Goal: Transaction & Acquisition: Download file/media

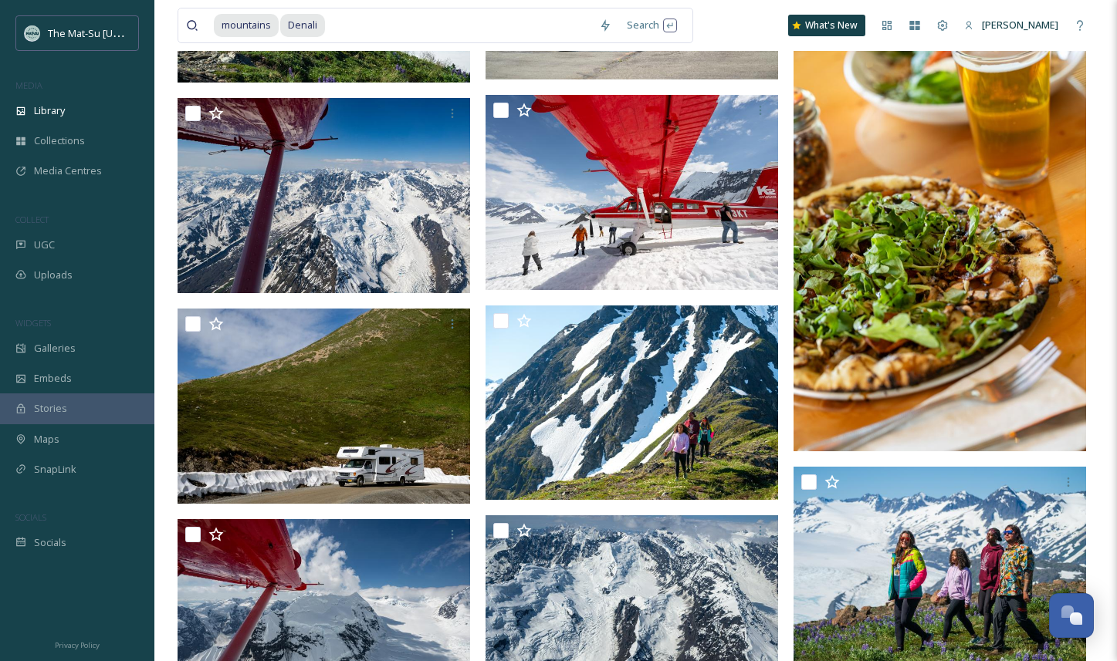
scroll to position [24208, 0]
click at [327, 22] on input at bounding box center [458, 25] width 265 height 34
type input "D"
type input "m"
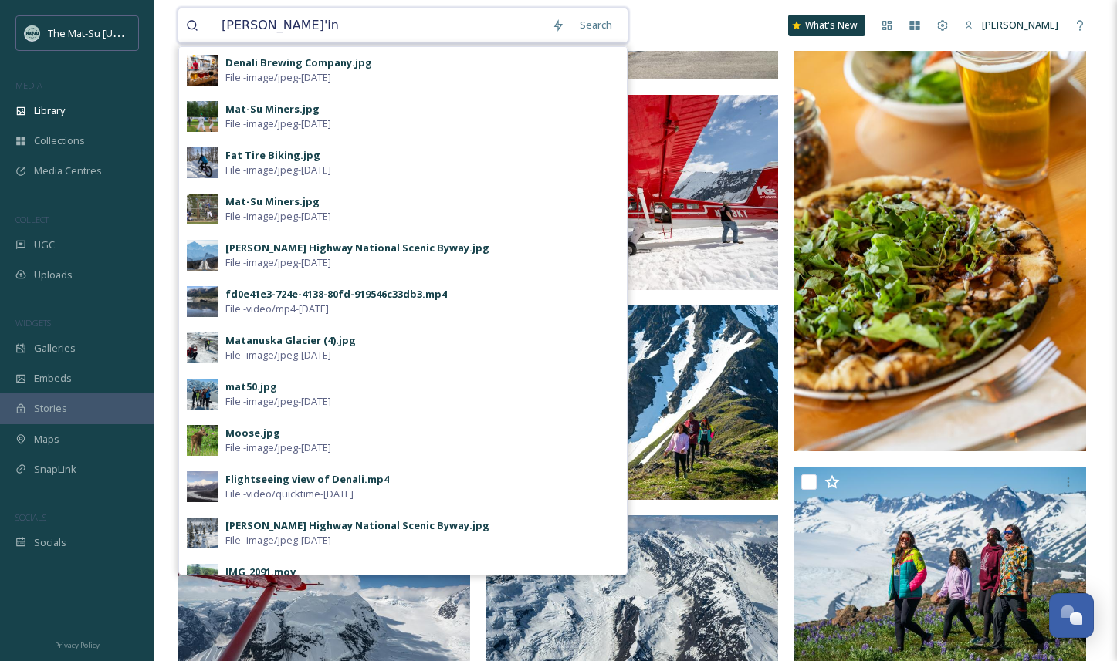
type input "Dena'ina"
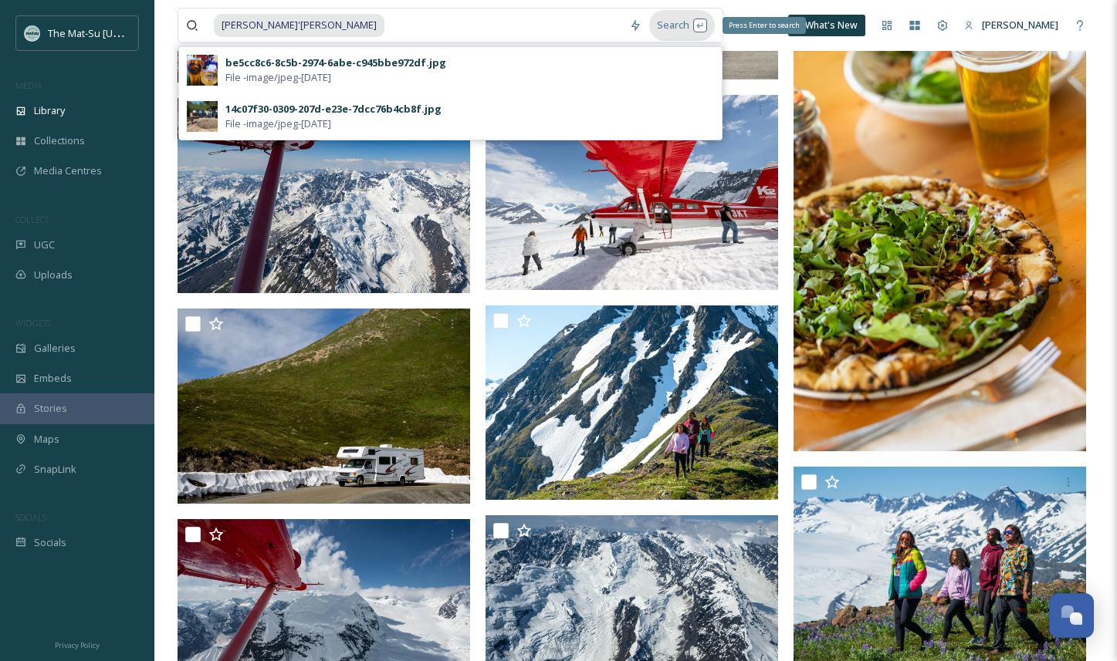
click at [649, 30] on div "Search Press Enter to search" at bounding box center [682, 25] width 66 height 30
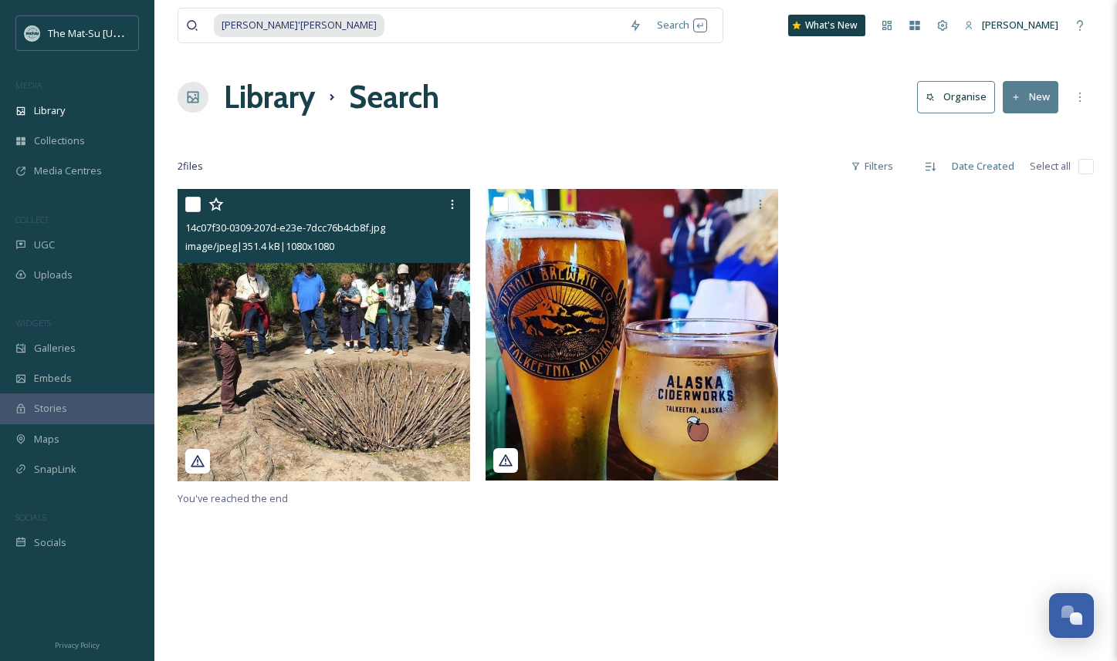
click at [360, 400] on img at bounding box center [323, 335] width 292 height 292
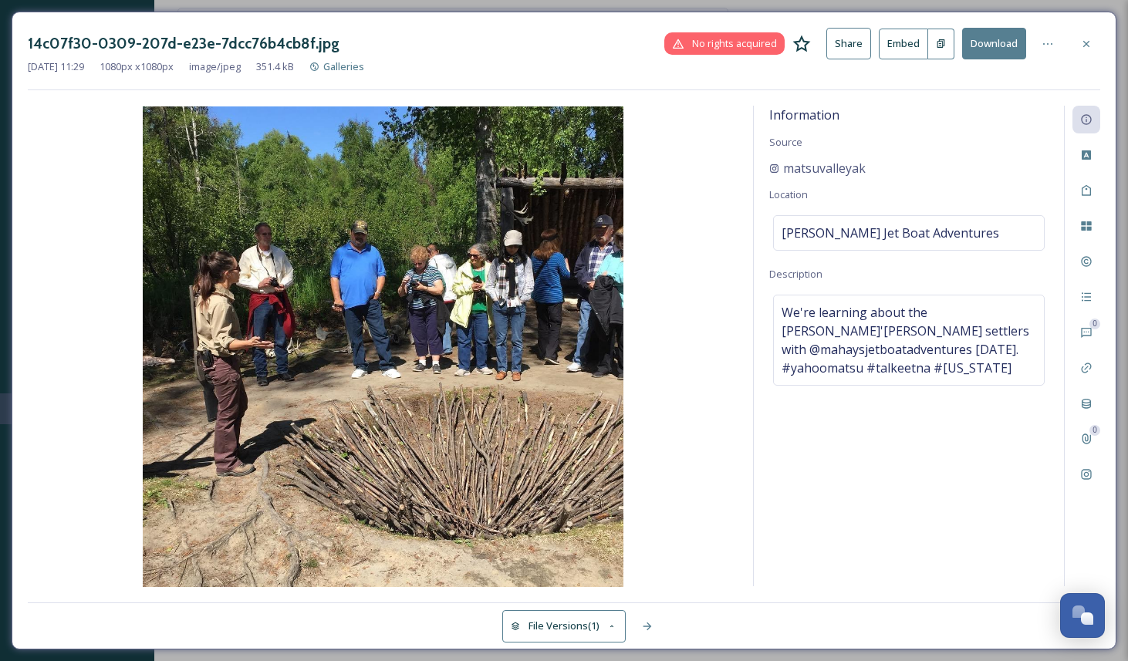
click at [992, 46] on button "Download" at bounding box center [994, 44] width 64 height 32
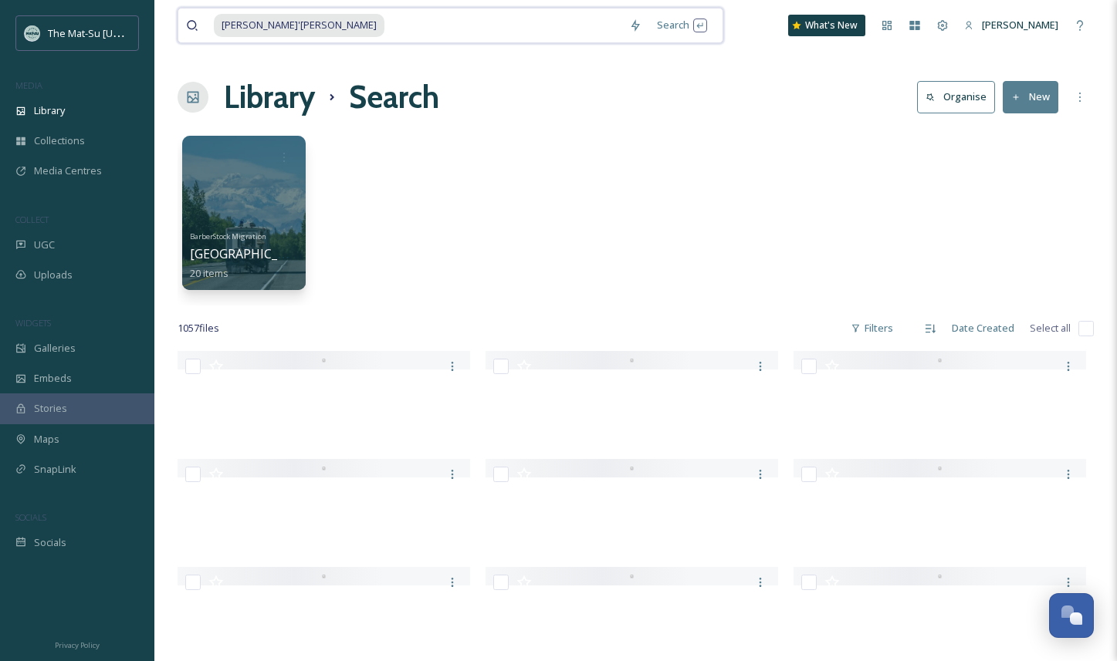
click at [386, 23] on input at bounding box center [503, 25] width 235 height 34
type input "tribe"
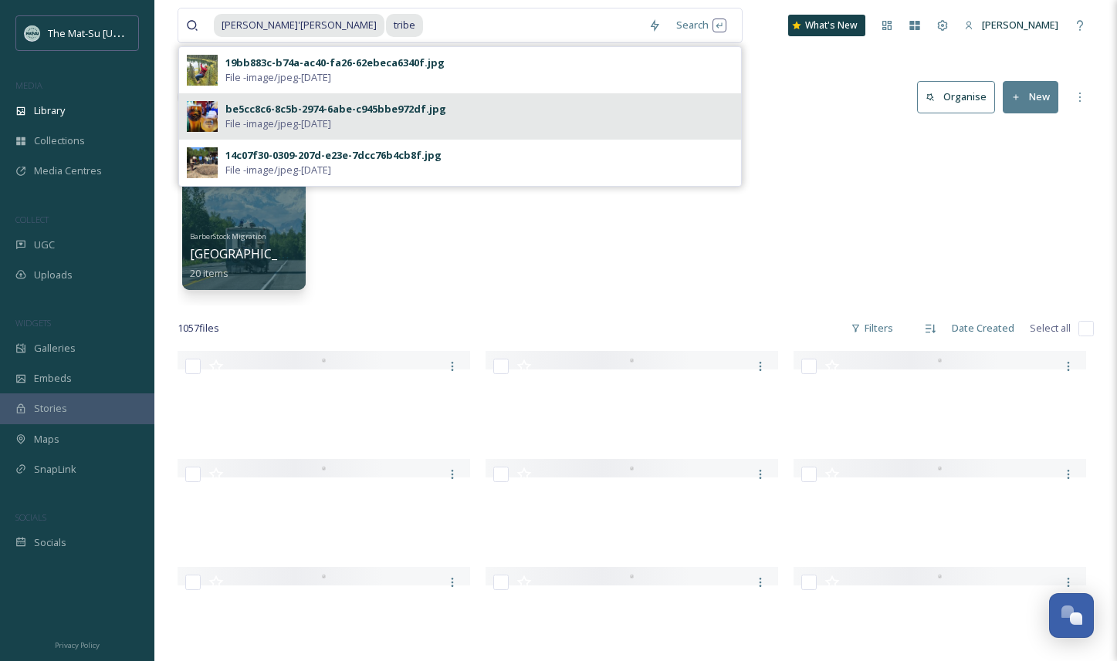
click at [331, 124] on span "File - image/jpeg - Mar 21 2025" at bounding box center [278, 124] width 106 height 15
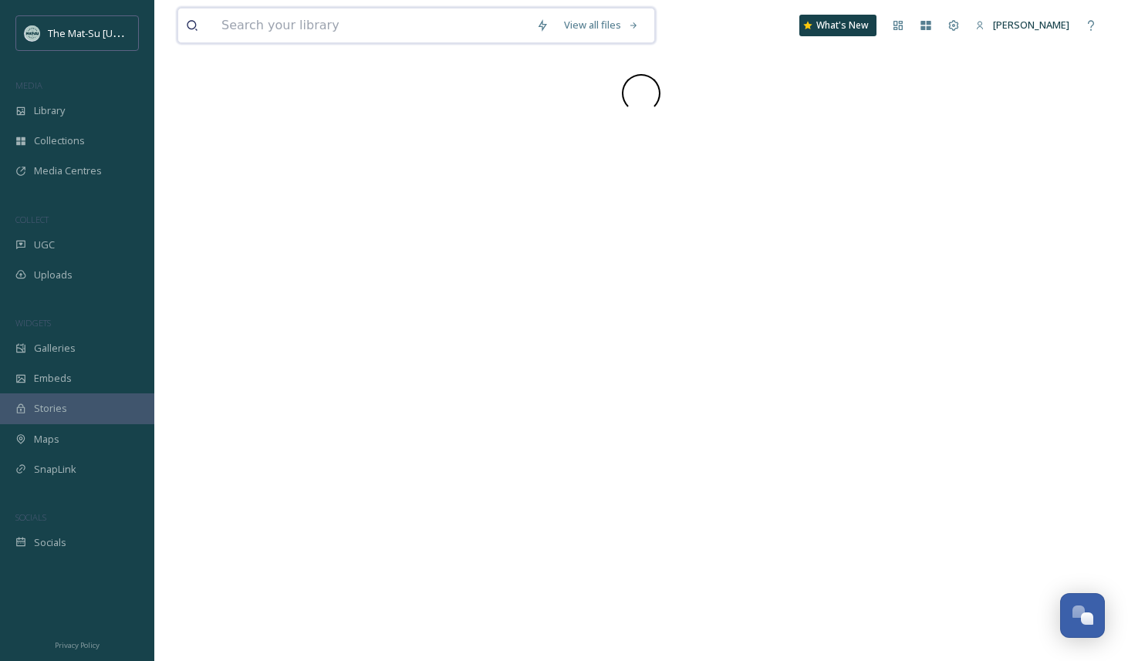
click at [279, 36] on input at bounding box center [371, 25] width 315 height 34
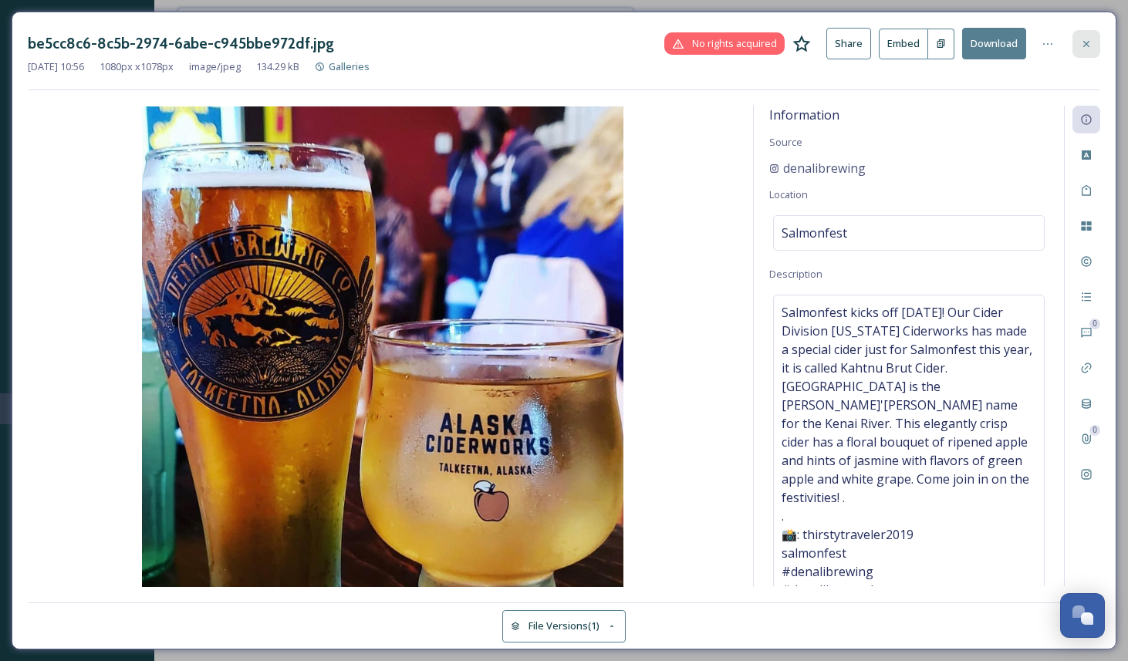
type input "ah"
click at [1091, 43] on icon at bounding box center [1086, 44] width 12 height 12
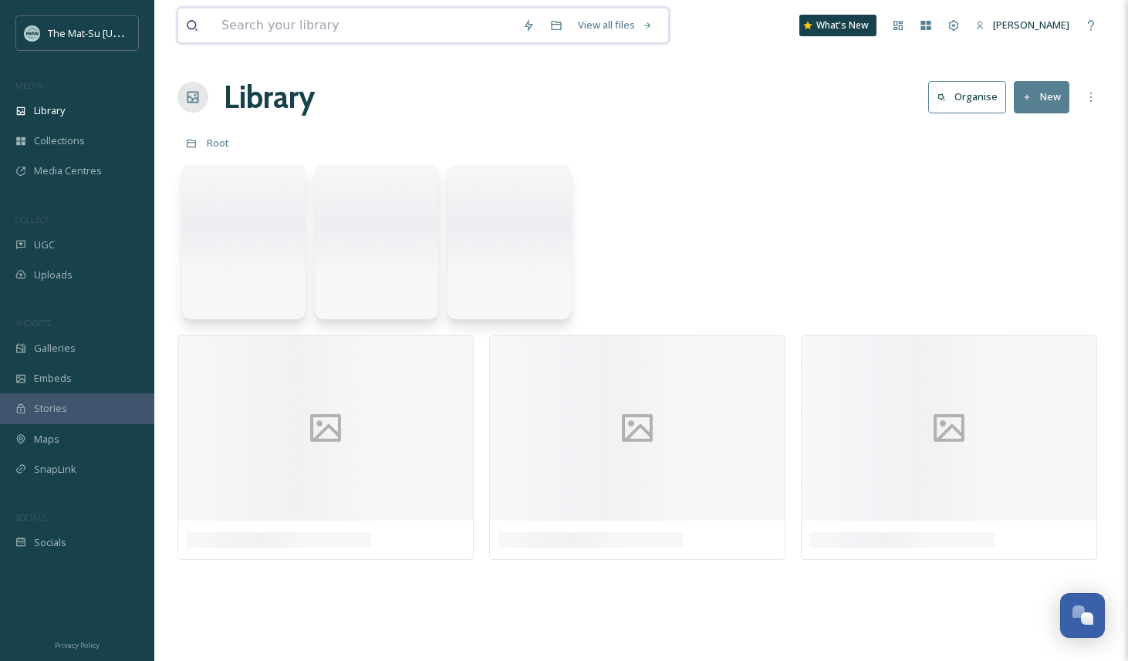
click at [248, 23] on input at bounding box center [364, 25] width 301 height 34
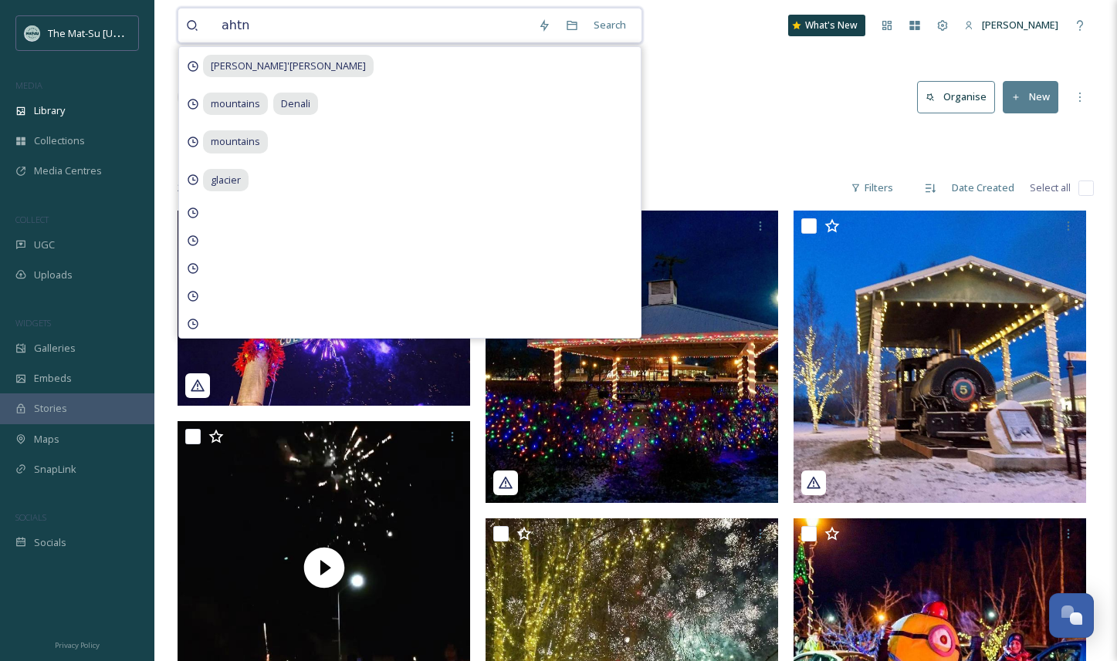
type input "ahtna"
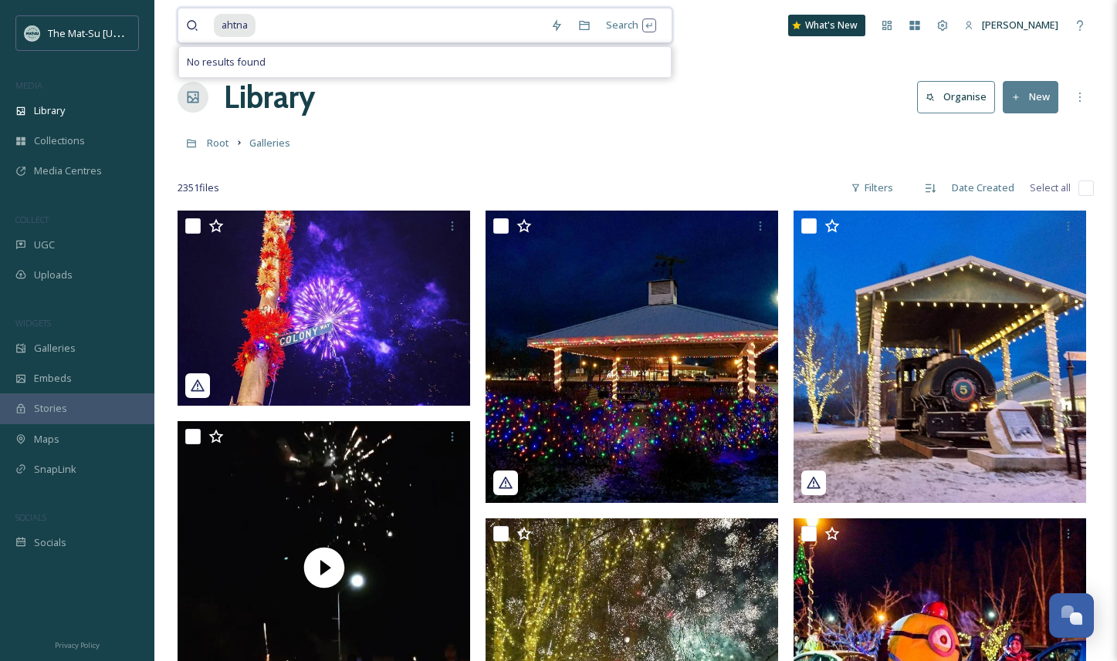
click at [256, 24] on div "ahtna" at bounding box center [378, 25] width 329 height 34
drag, startPoint x: 309, startPoint y: 26, endPoint x: 221, endPoint y: 26, distance: 88.0
click at [221, 26] on div "ahtna people" at bounding box center [387, 25] width 346 height 34
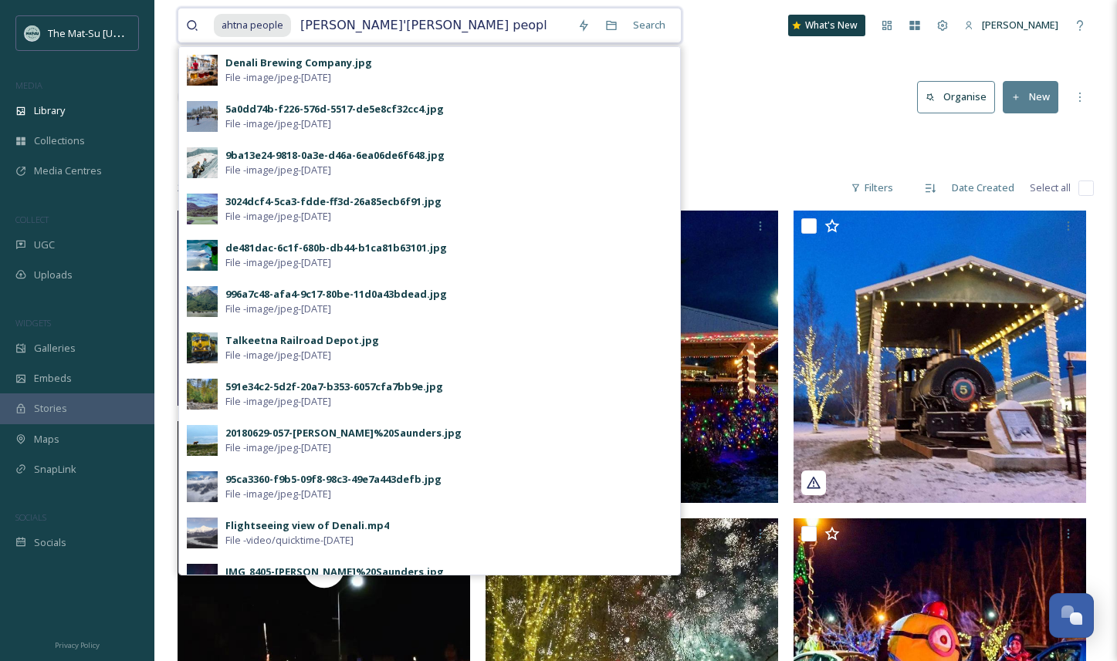
type input "dena'ina people"
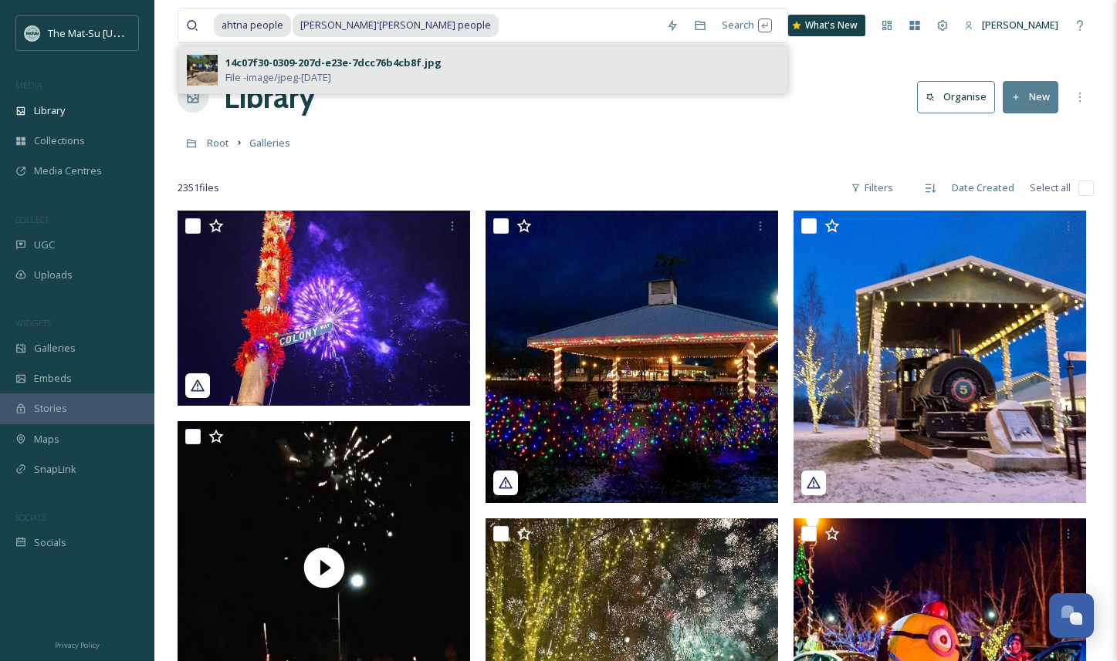
click at [249, 66] on div "14c07f30-0309-207d-e23e-7dcc76b4cb8f.jpg" at bounding box center [333, 63] width 216 height 15
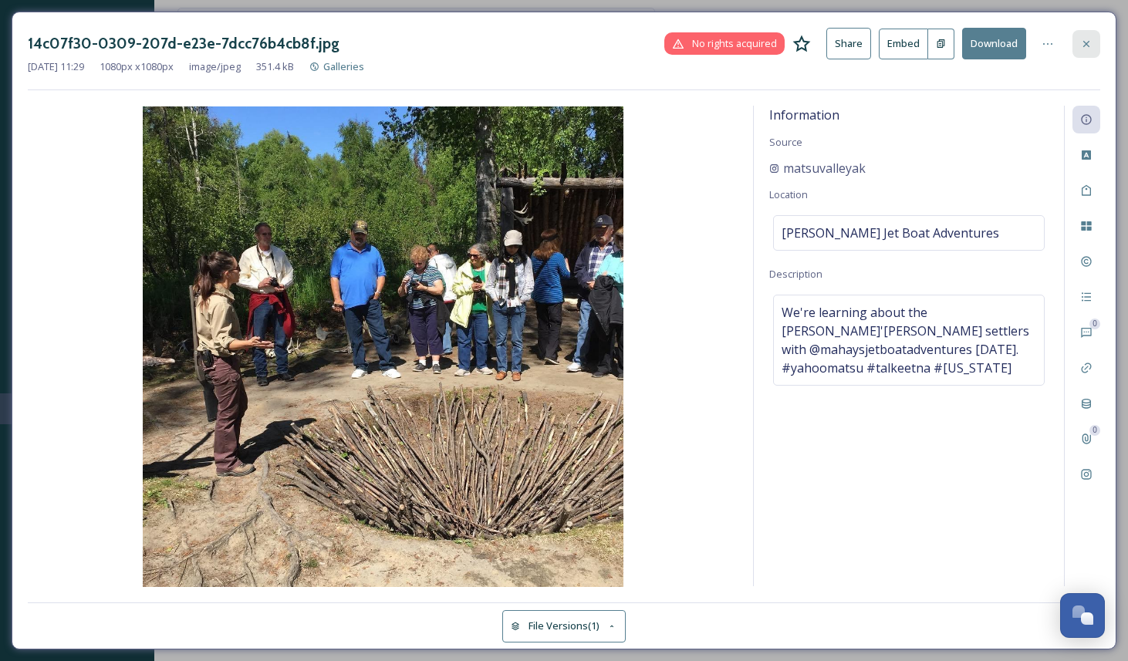
click at [1090, 41] on icon at bounding box center [1086, 44] width 12 height 12
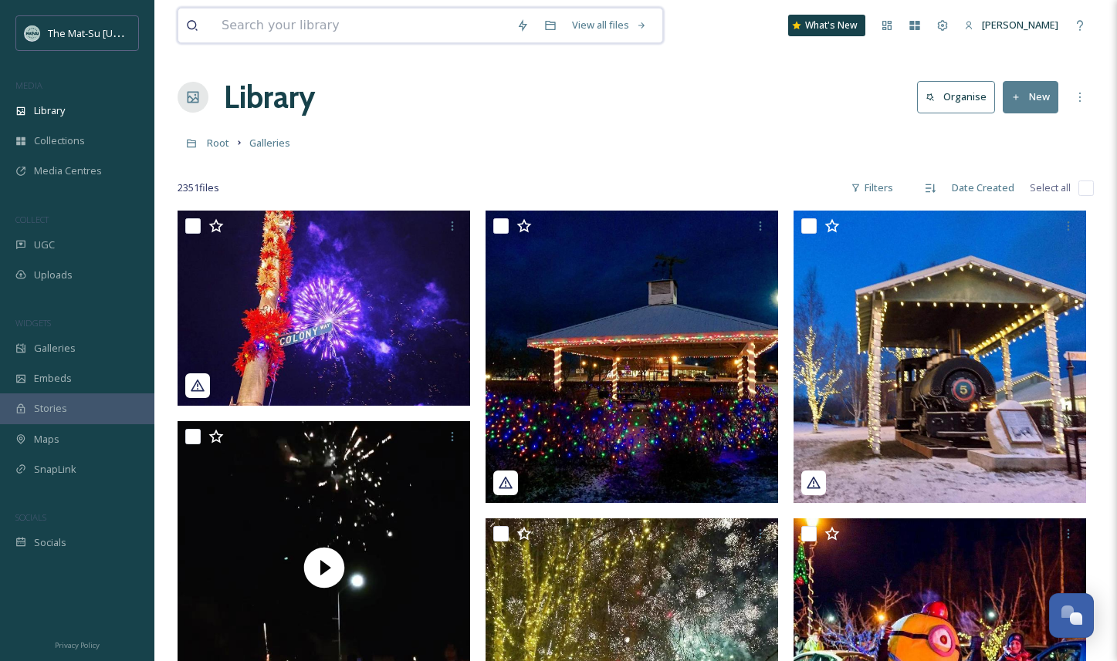
click at [229, 25] on input at bounding box center [361, 25] width 295 height 34
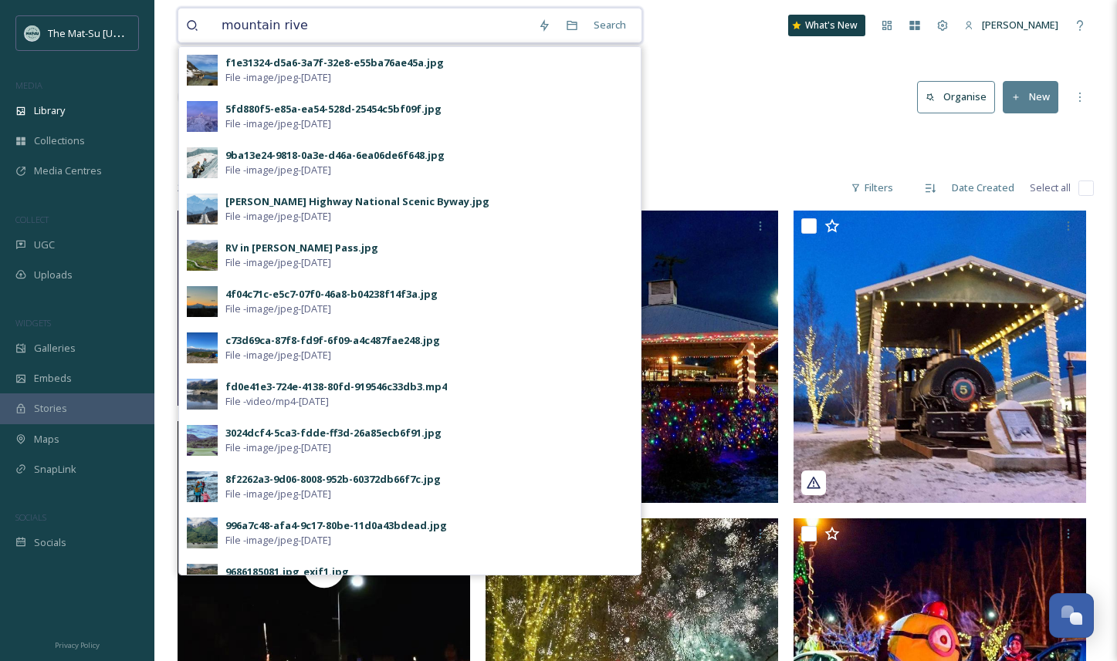
type input "mountain river"
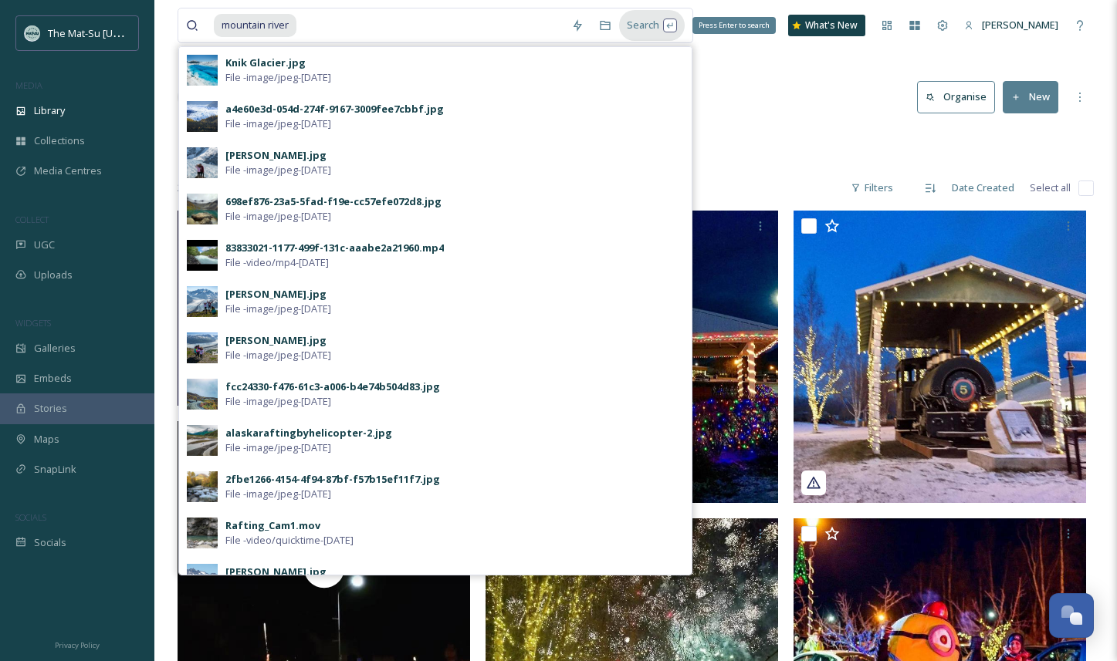
click at [654, 23] on div "Search Press Enter to search" at bounding box center [652, 25] width 66 height 30
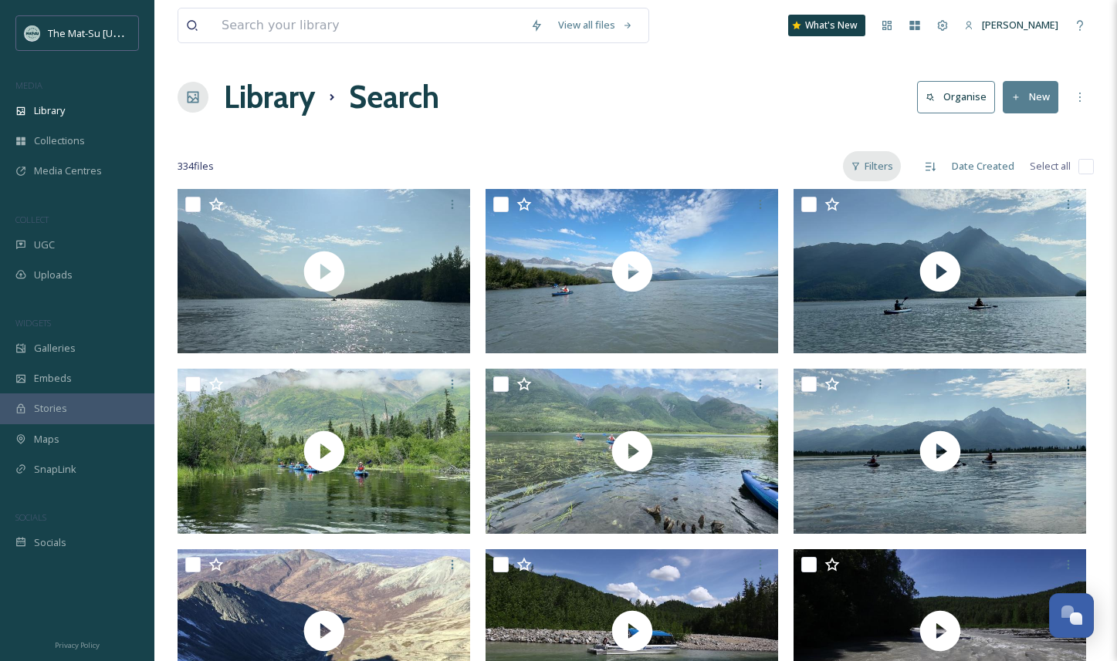
click at [875, 168] on div "Filters" at bounding box center [872, 166] width 58 height 30
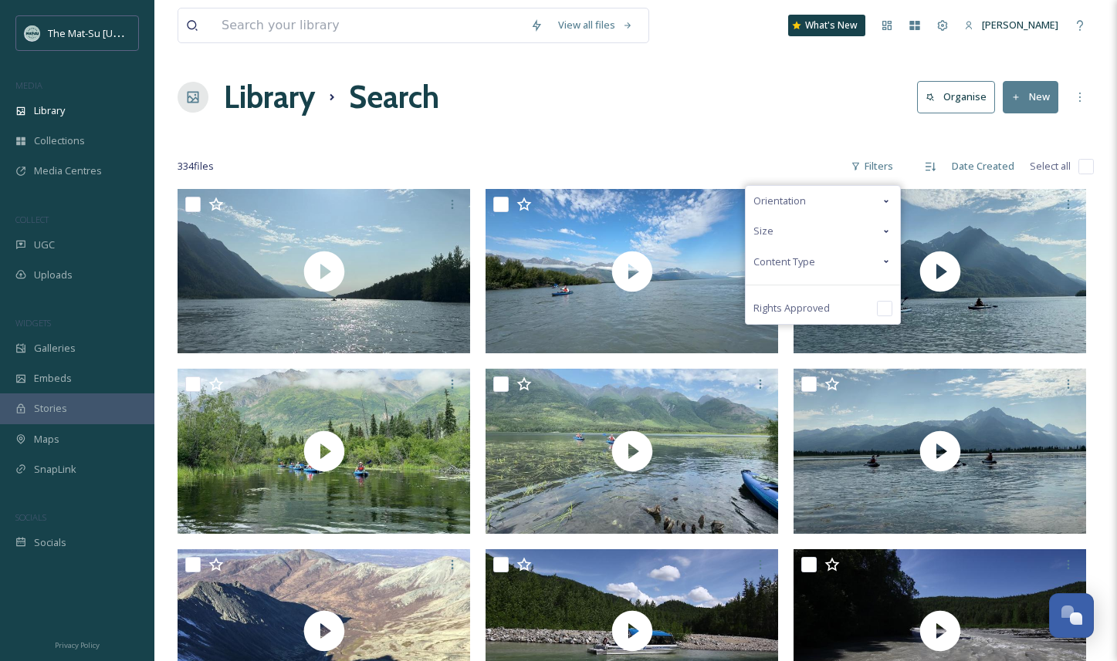
click at [878, 263] on div "Content Type" at bounding box center [822, 262] width 154 height 30
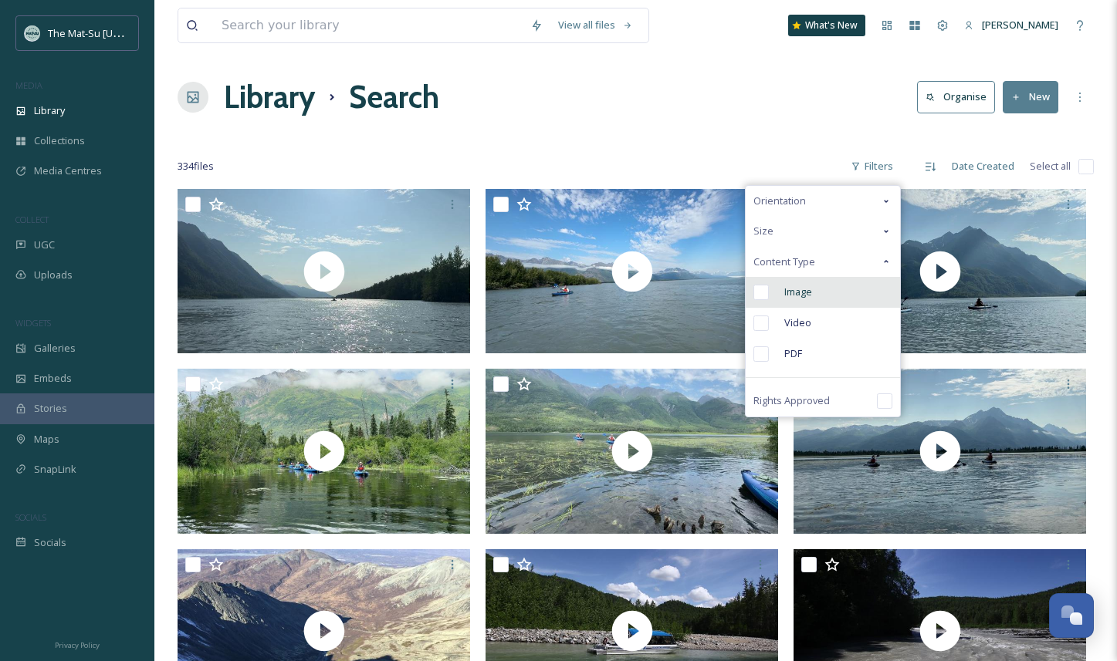
click at [766, 294] on input "checkbox" at bounding box center [760, 292] width 15 height 15
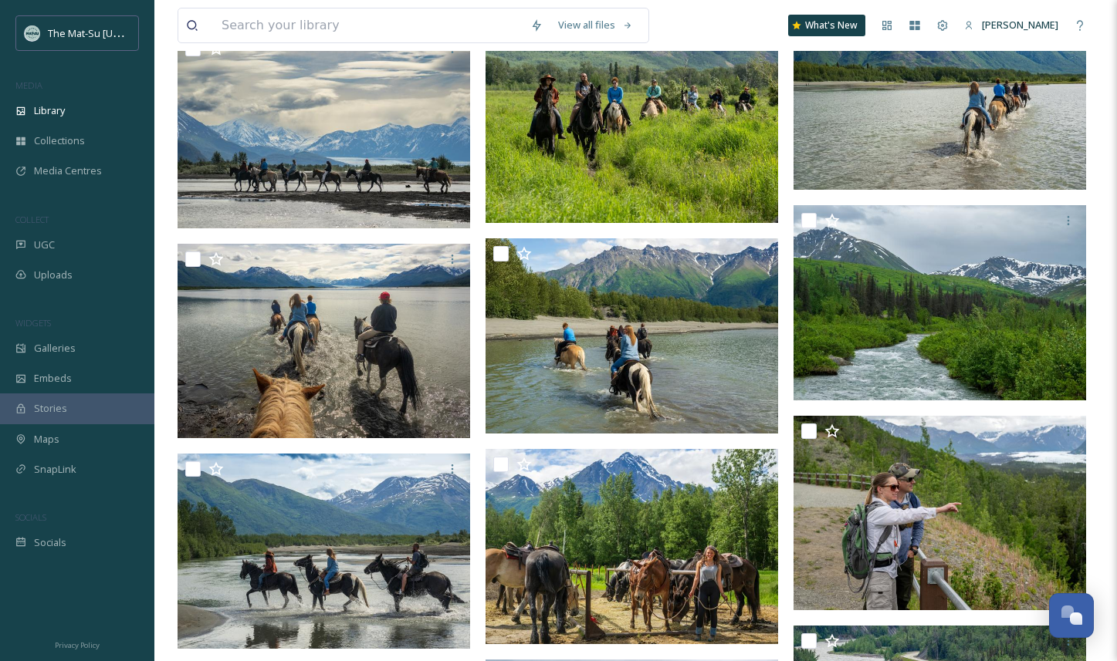
scroll to position [1246, 0]
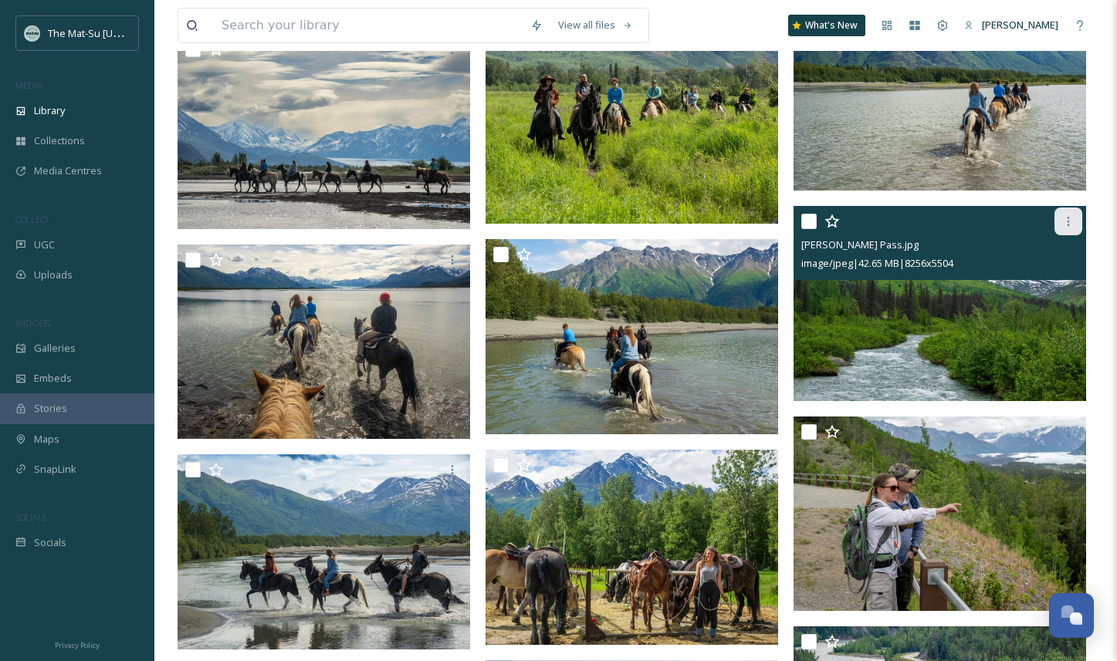
click at [1070, 224] on icon at bounding box center [1068, 221] width 12 height 12
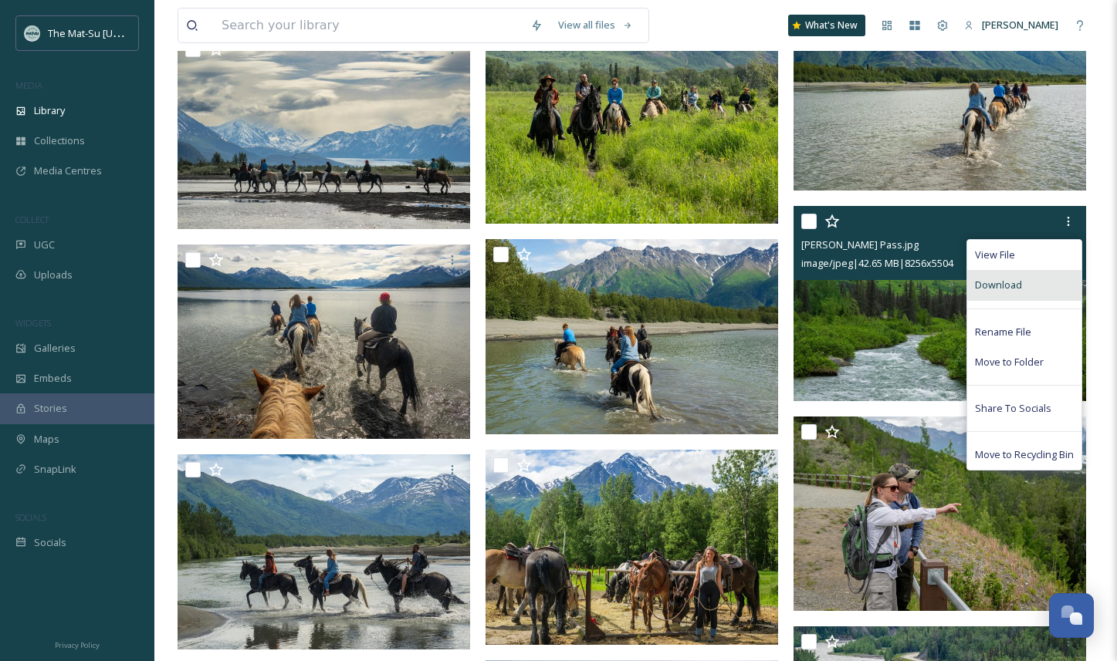
click at [1009, 288] on span "Download" at bounding box center [998, 285] width 47 height 15
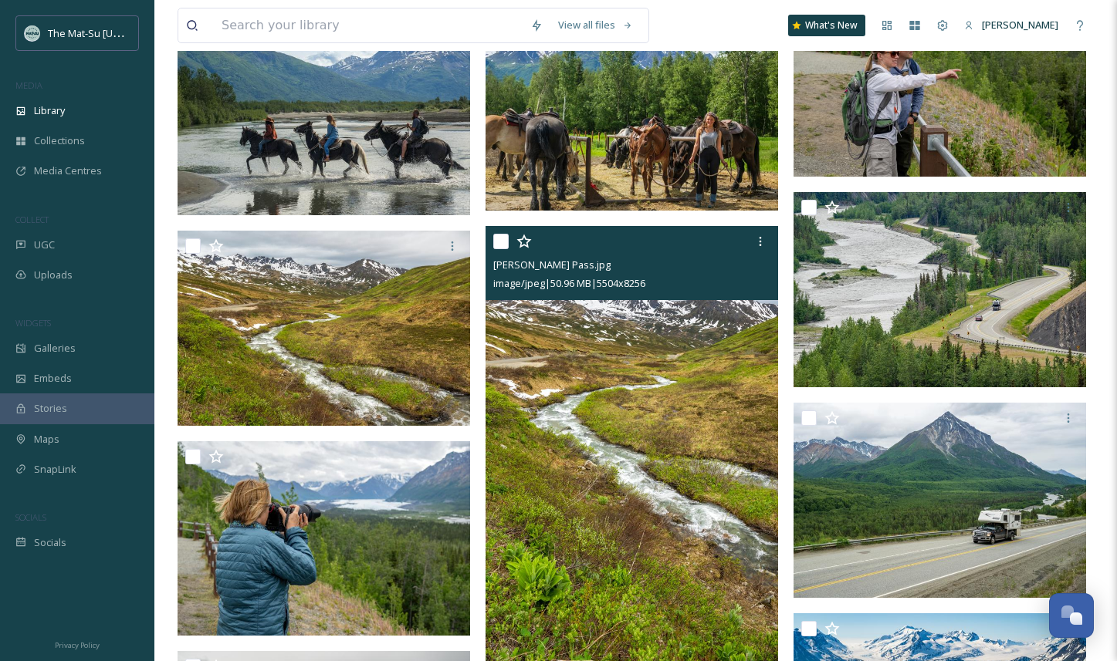
scroll to position [1717, 0]
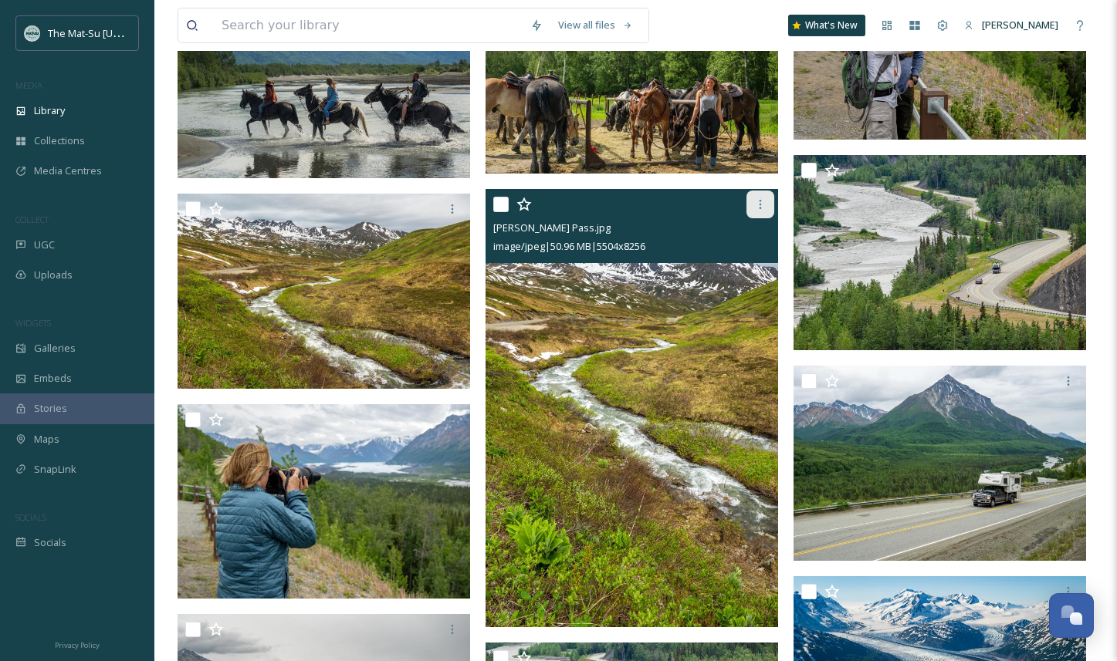
click at [761, 205] on icon at bounding box center [760, 204] width 12 height 12
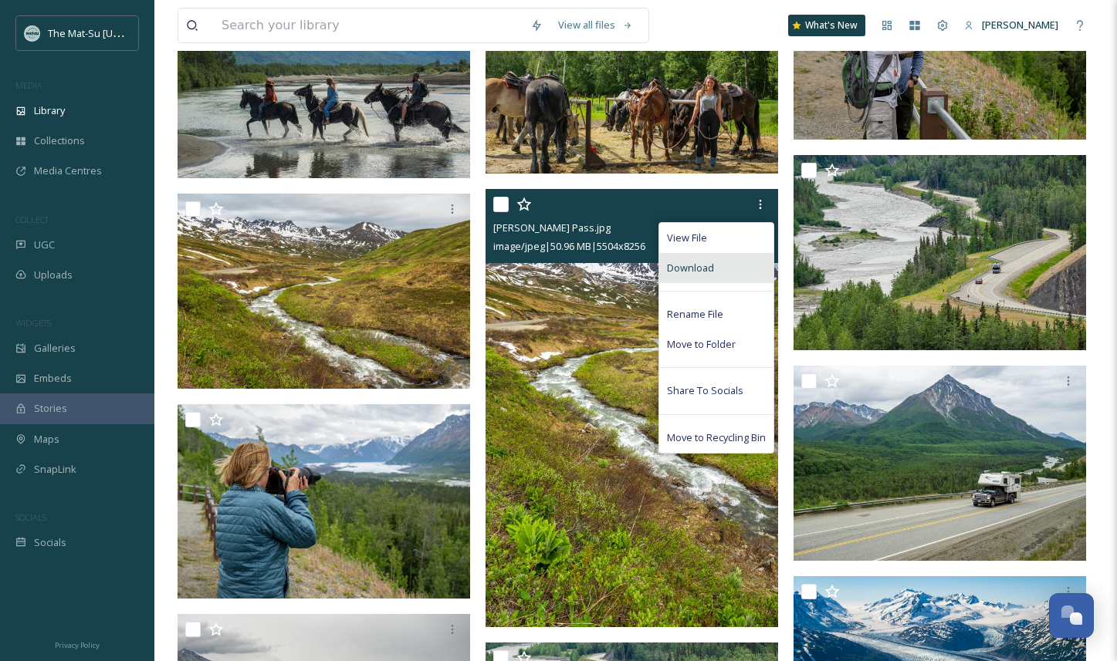
click at [702, 265] on span "Download" at bounding box center [690, 268] width 47 height 15
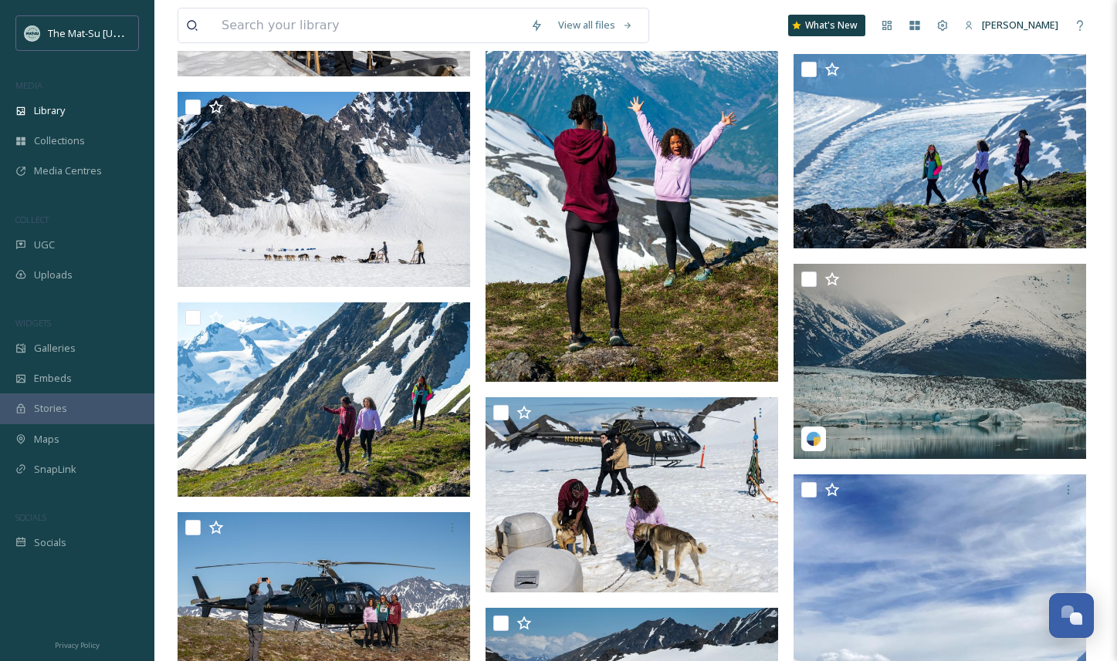
scroll to position [14146, 0]
